Goal: Navigation & Orientation: Find specific page/section

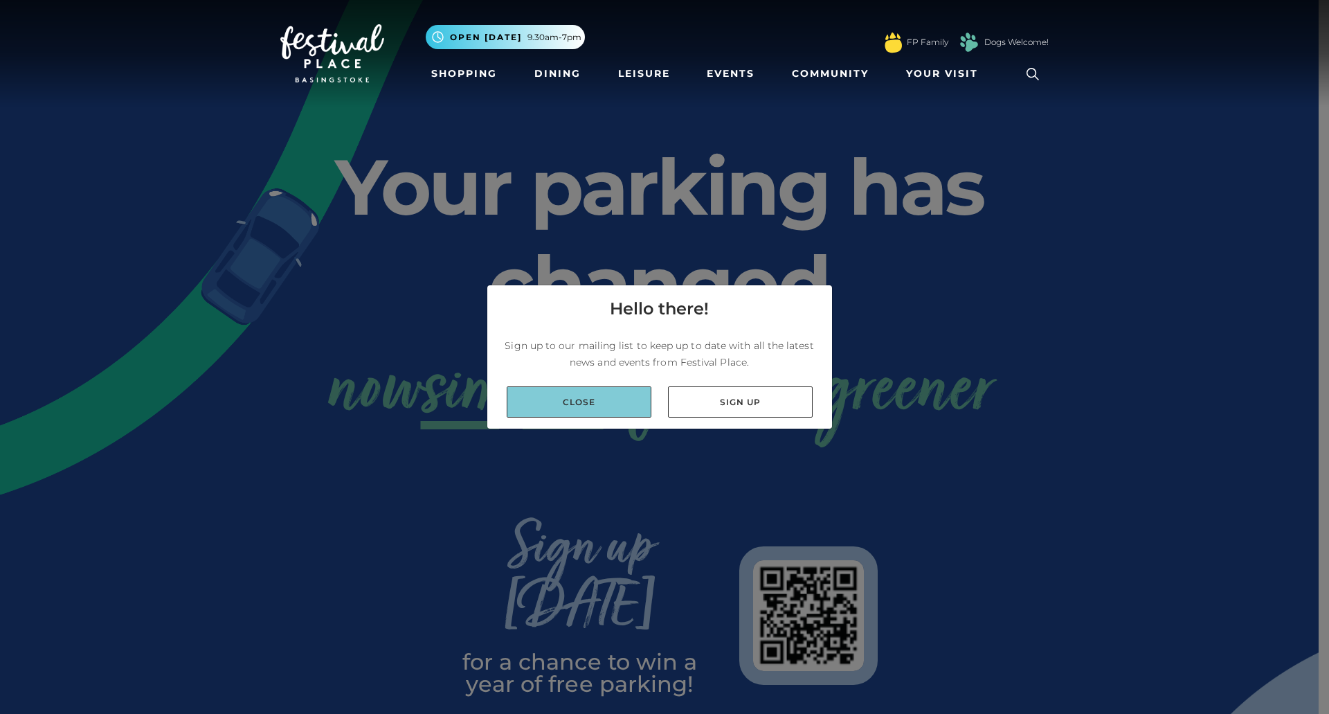
click at [564, 413] on link "Close" at bounding box center [579, 401] width 145 height 31
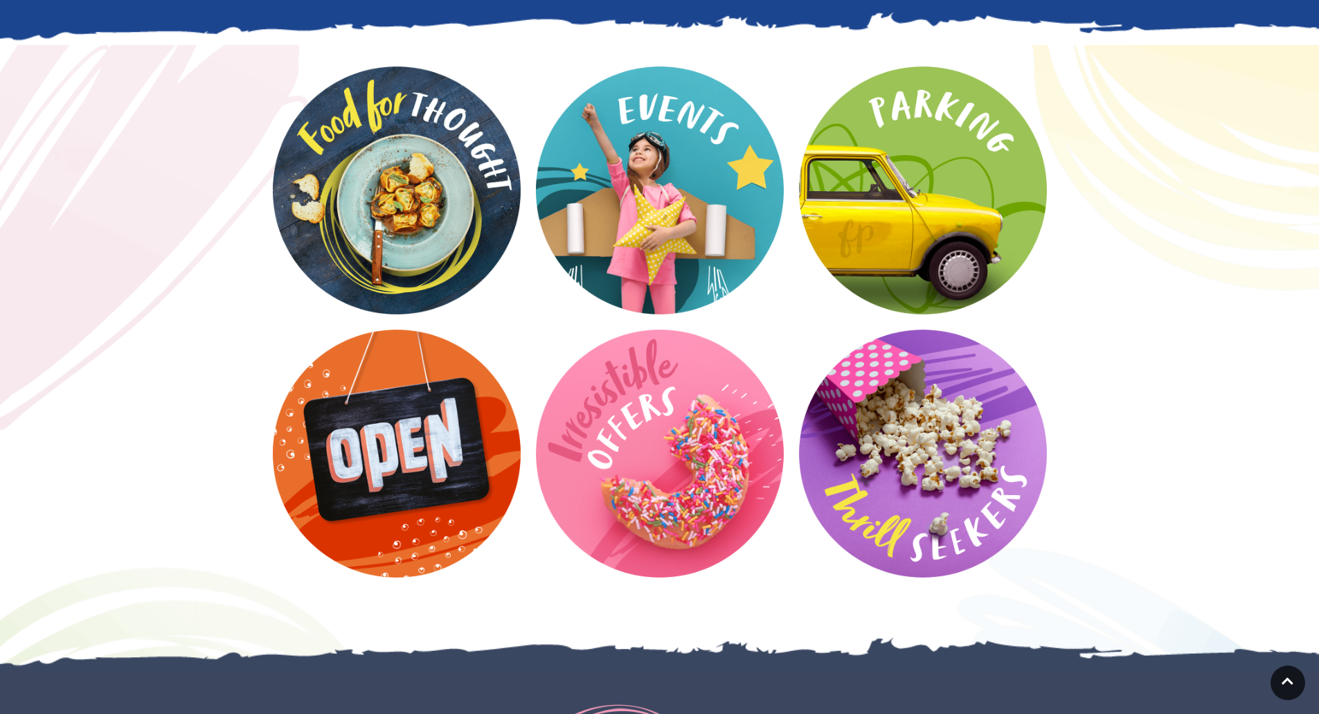
scroll to position [1795, 0]
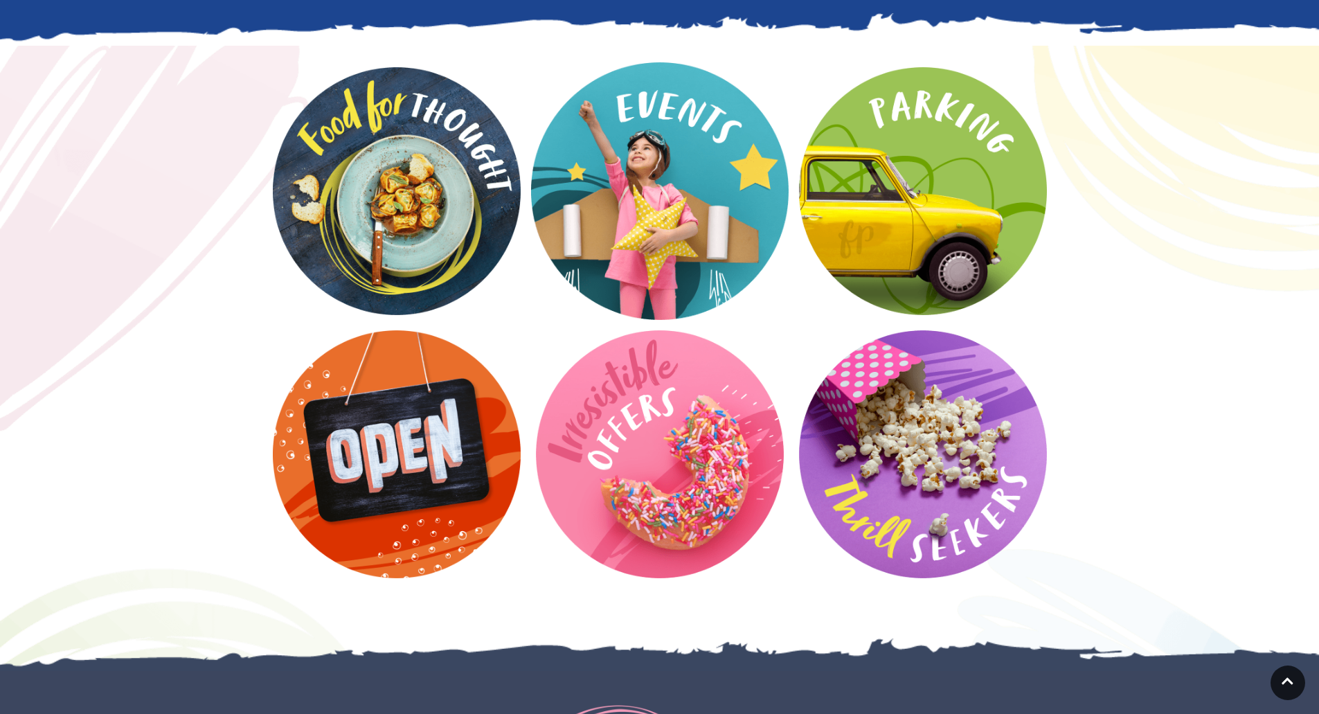
click at [663, 164] on video at bounding box center [660, 191] width 258 height 258
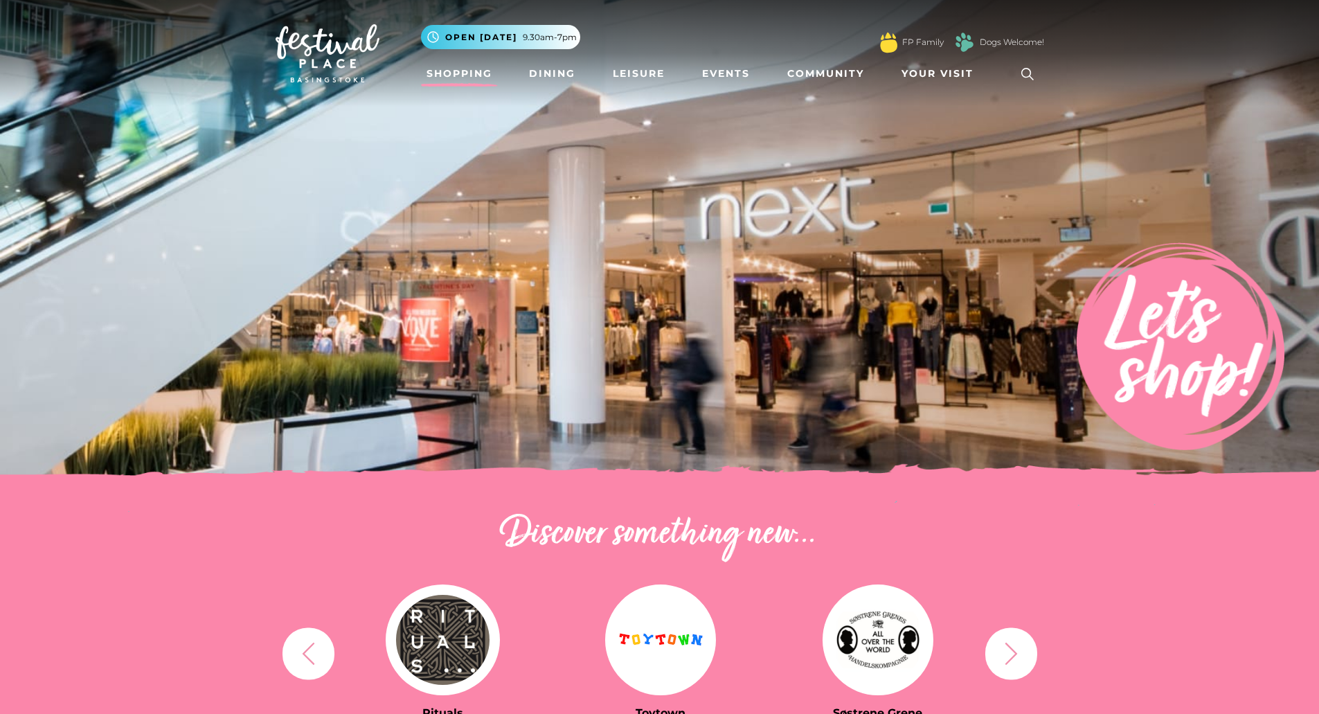
click at [1002, 661] on icon "button" at bounding box center [1011, 653] width 26 height 26
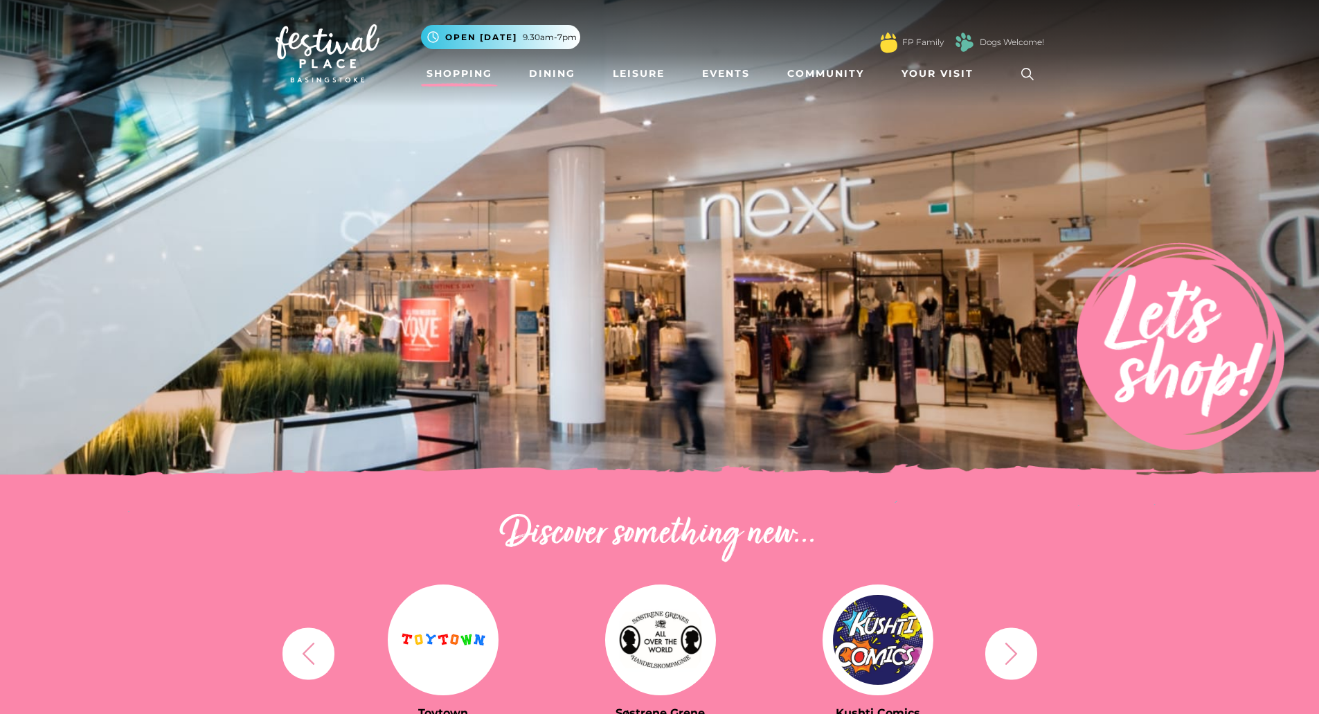
click at [1002, 661] on icon "button" at bounding box center [1011, 653] width 26 height 26
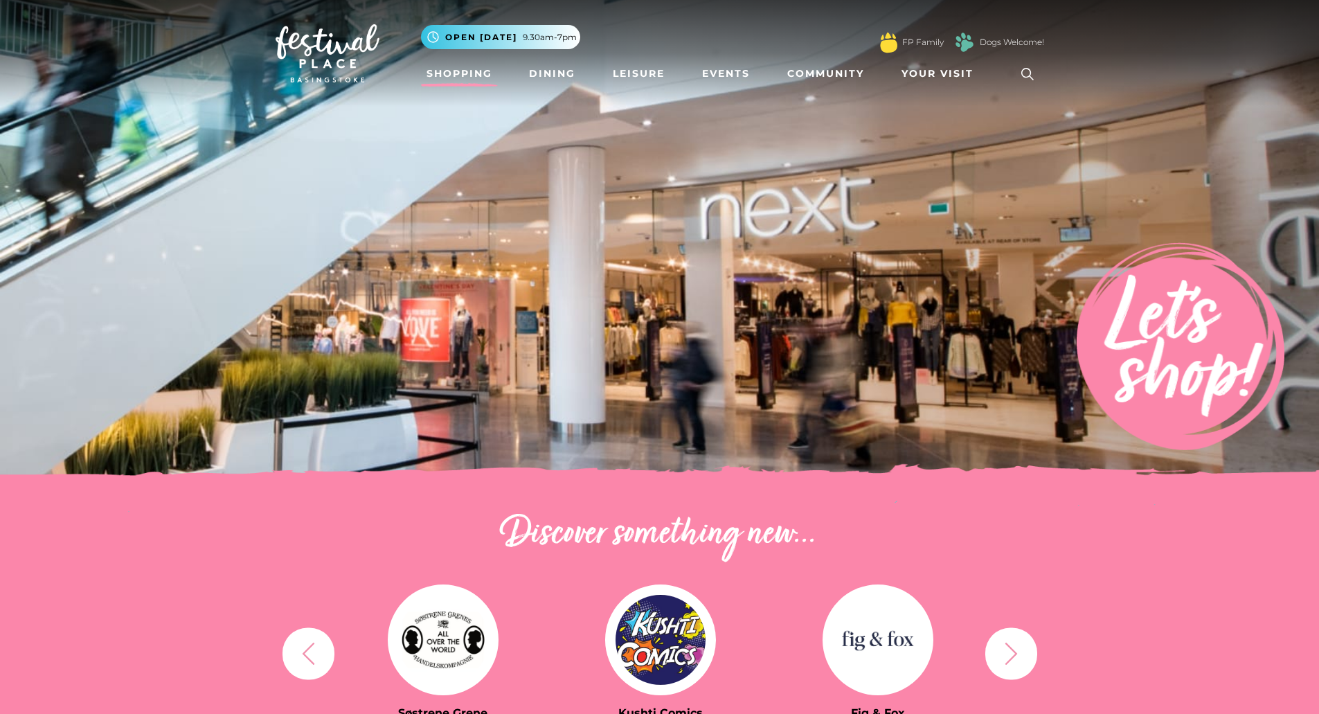
click at [1002, 661] on icon "button" at bounding box center [1011, 653] width 26 height 26
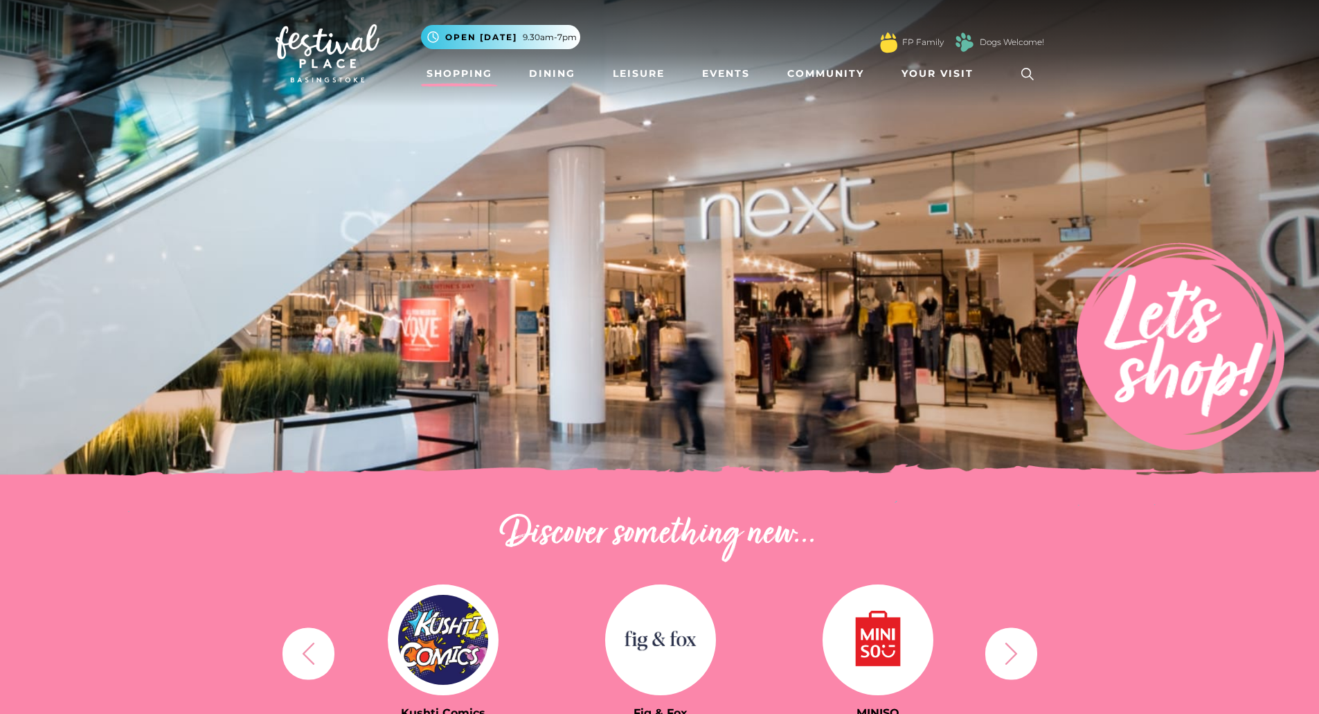
click at [1002, 661] on icon "button" at bounding box center [1011, 653] width 26 height 26
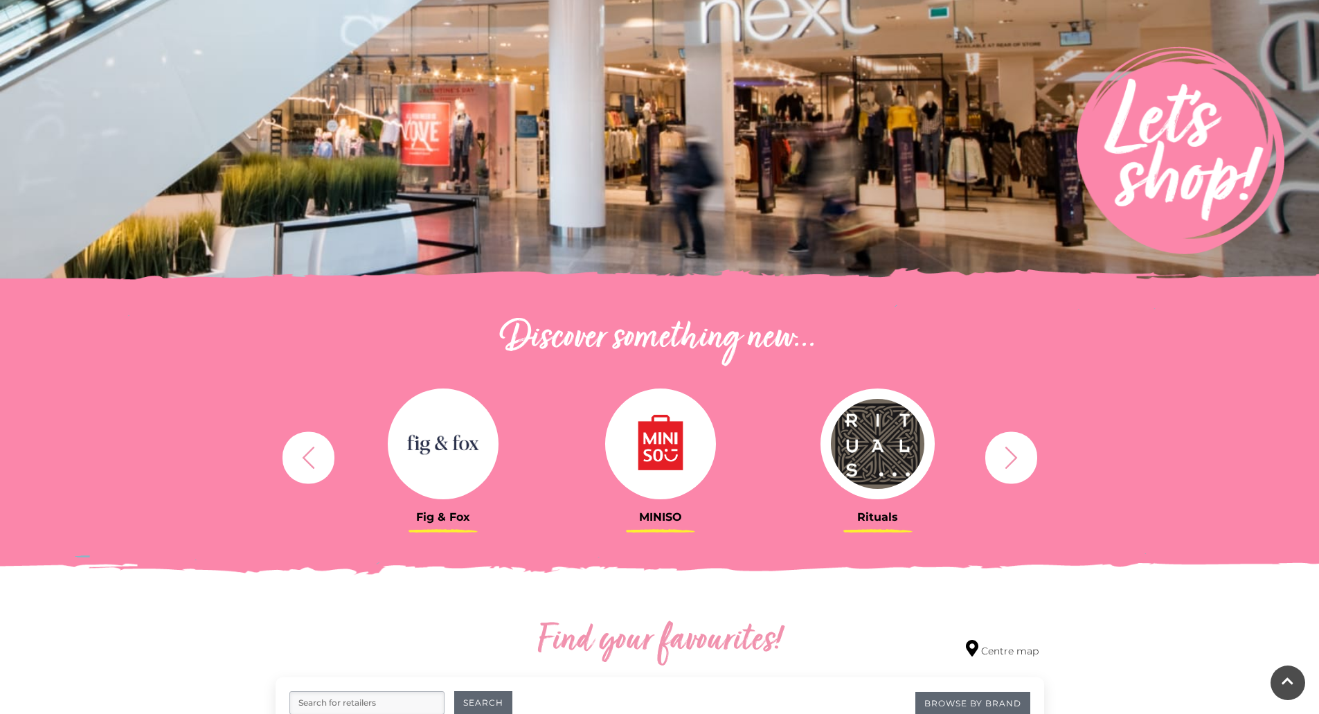
scroll to position [209, 0]
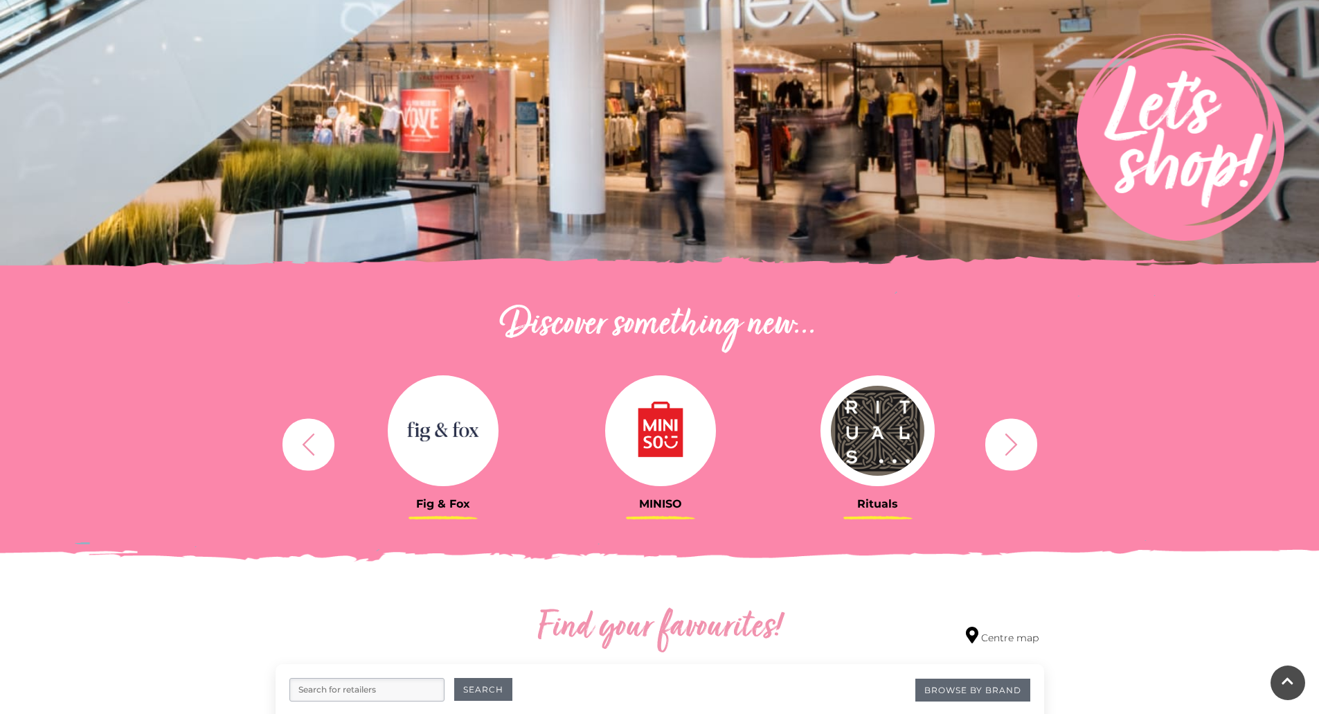
click at [1014, 451] on icon "button" at bounding box center [1011, 444] width 26 height 26
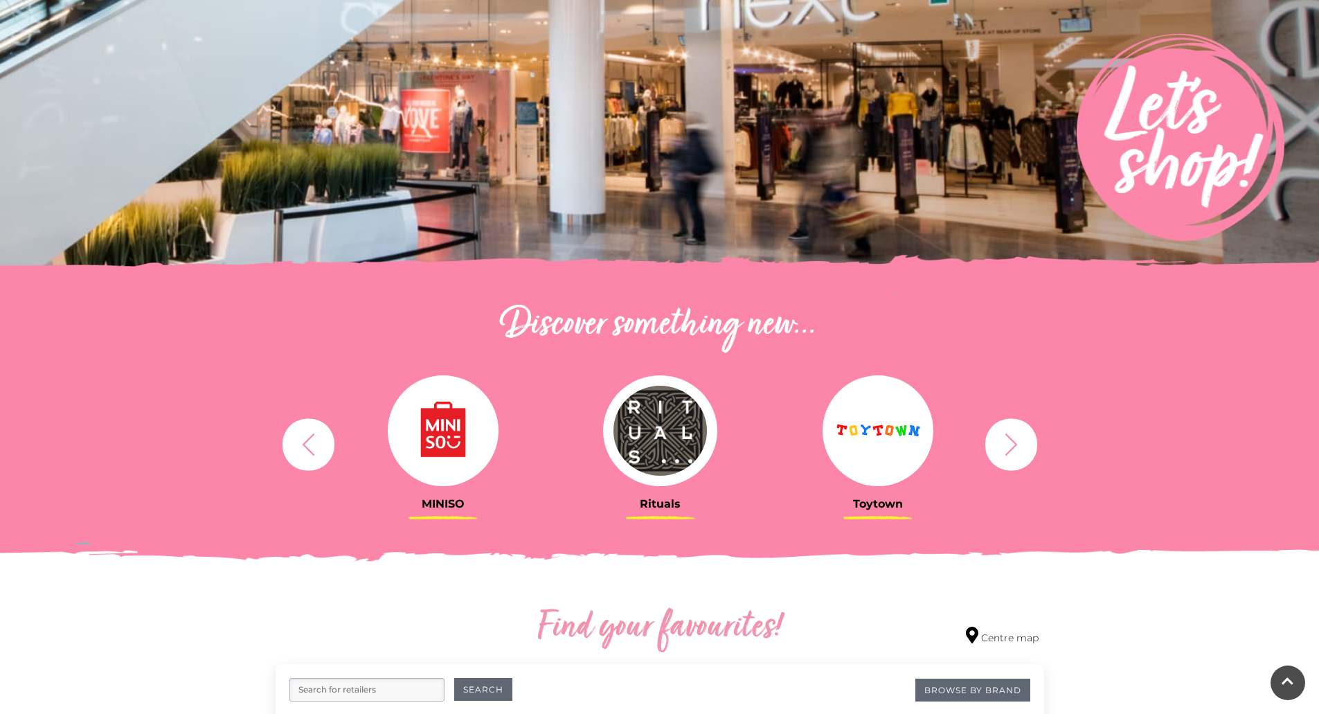
scroll to position [0, 0]
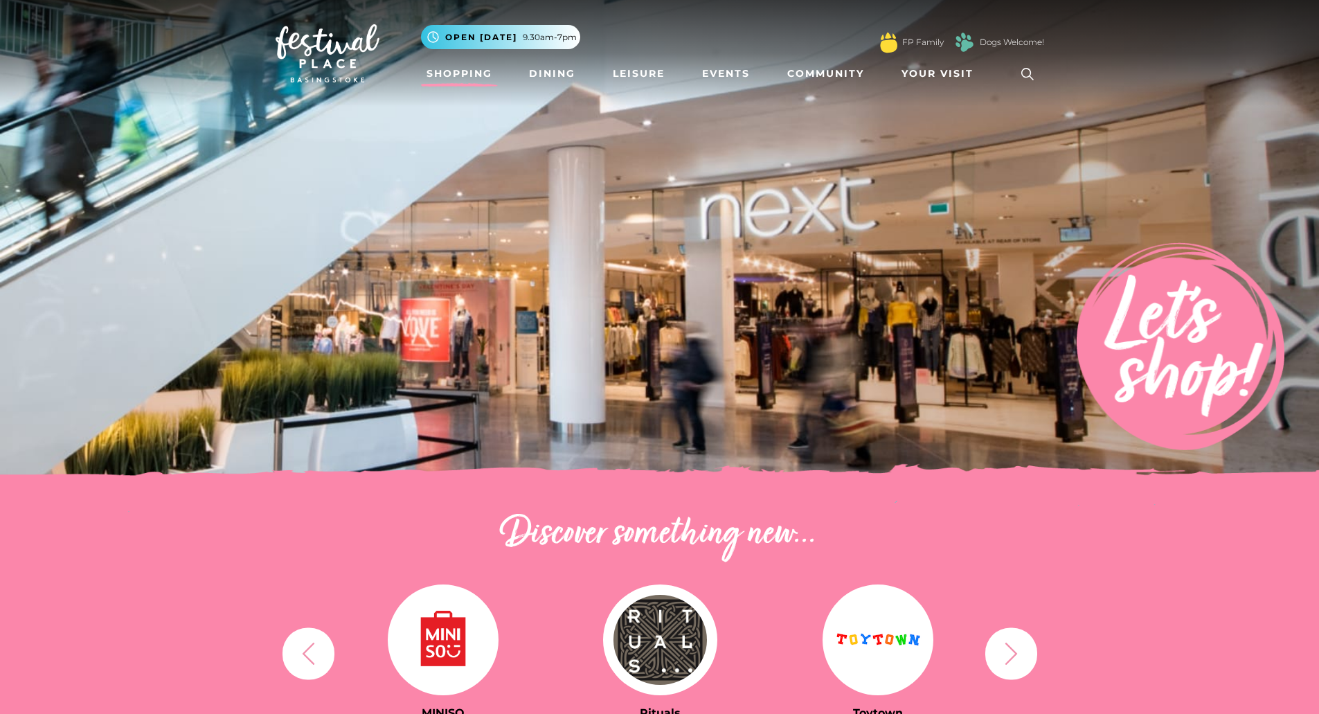
click at [451, 75] on link "Shopping" at bounding box center [459, 74] width 77 height 26
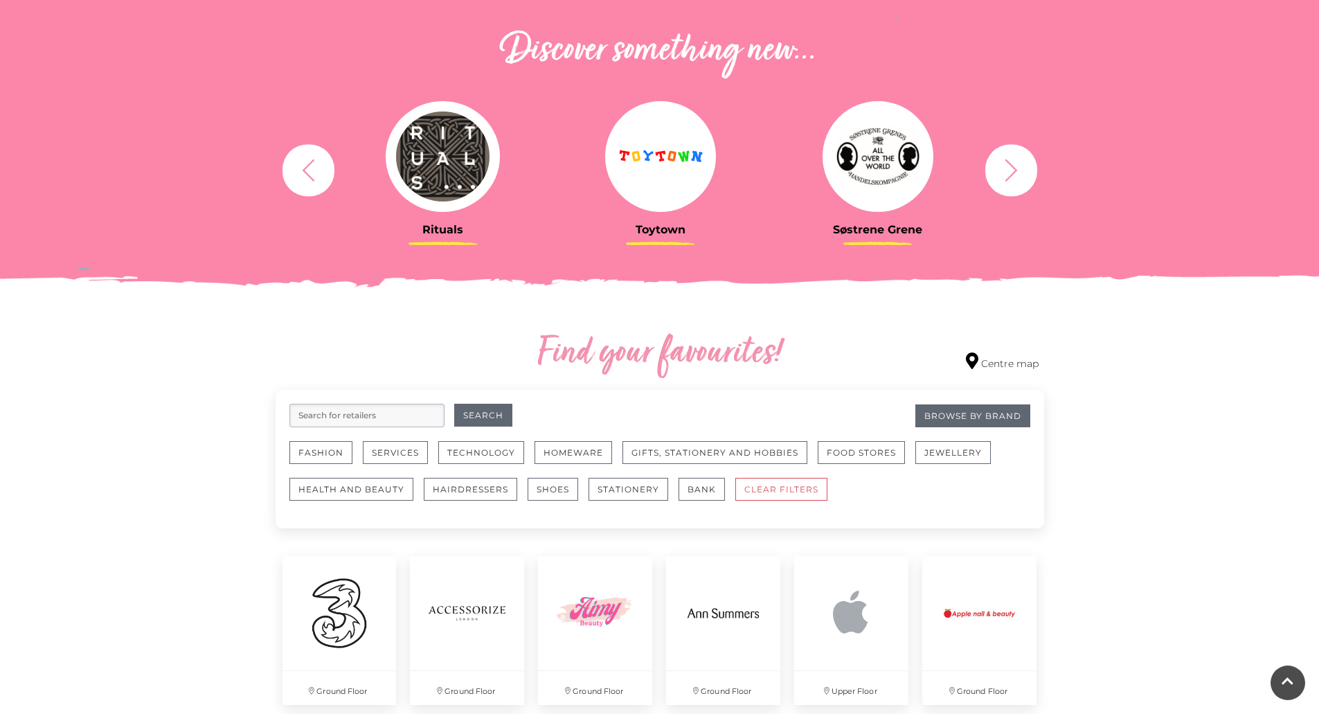
scroll to position [504, 0]
